Goal: Task Accomplishment & Management: Manage account settings

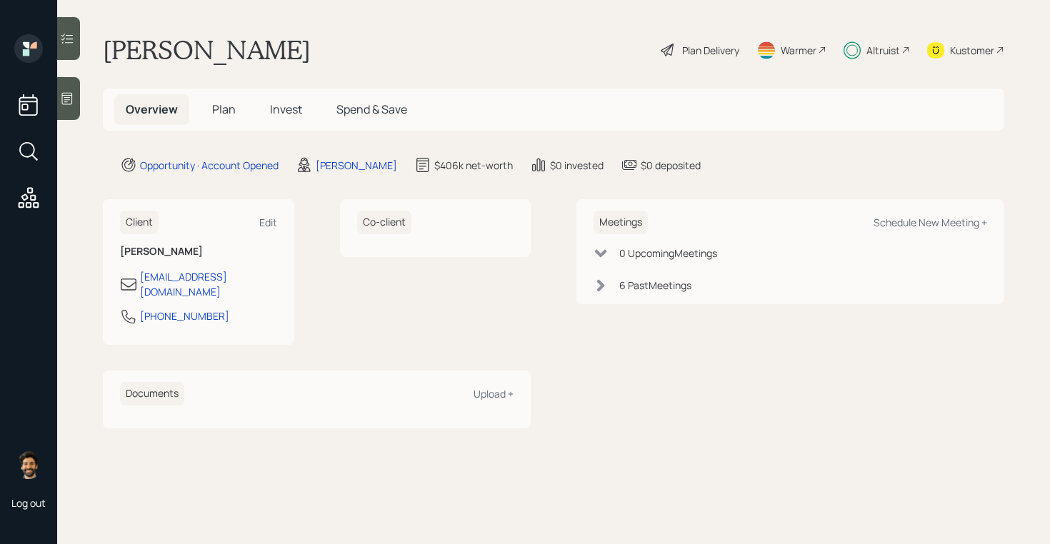
click at [292, 107] on span "Invest" at bounding box center [286, 109] width 32 height 16
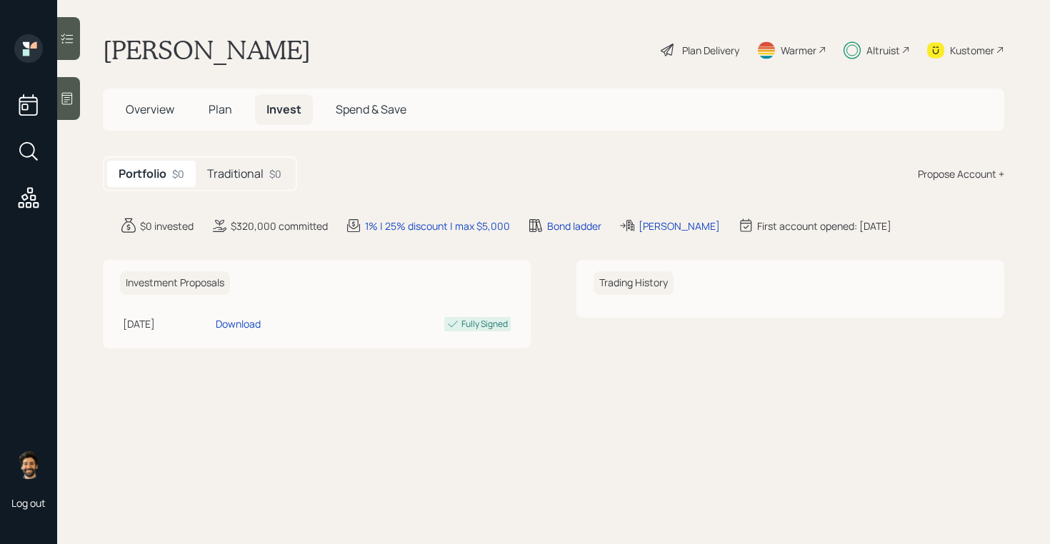
click at [246, 179] on h5 "Traditional" at bounding box center [235, 174] width 56 height 14
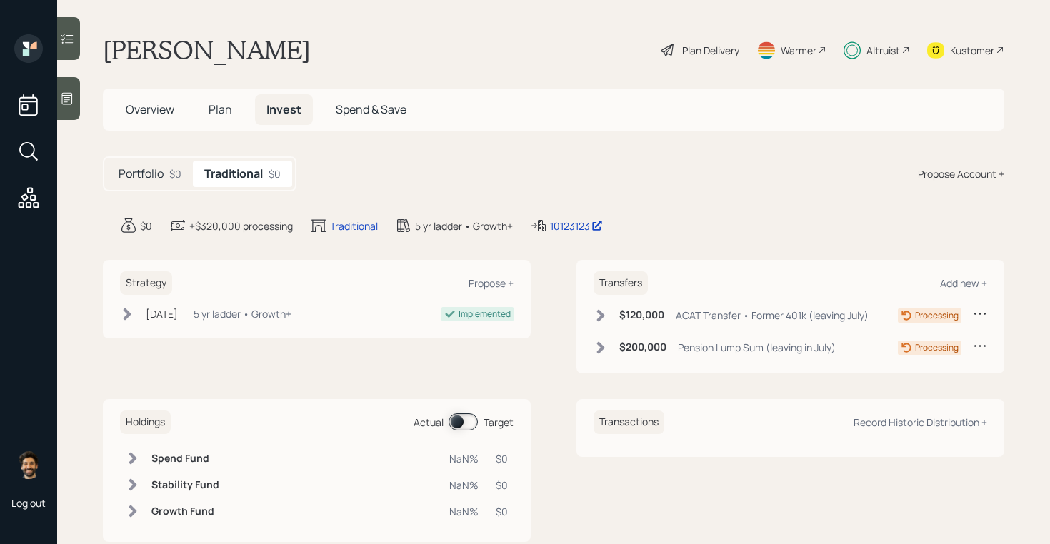
click at [882, 48] on div "Altruist" at bounding box center [883, 50] width 34 height 15
